Goal: Task Accomplishment & Management: Use online tool/utility

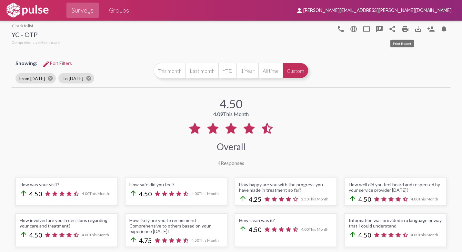
click at [401, 29] on mat-icon "print" at bounding box center [405, 29] width 8 height 8
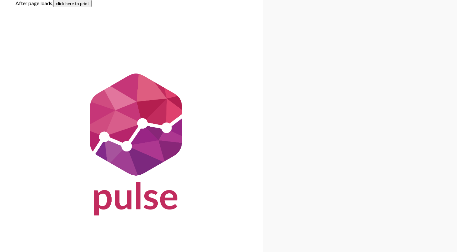
click at [73, 4] on button "click here to print" at bounding box center [72, 3] width 38 height 7
